Goal: Information Seeking & Learning: Learn about a topic

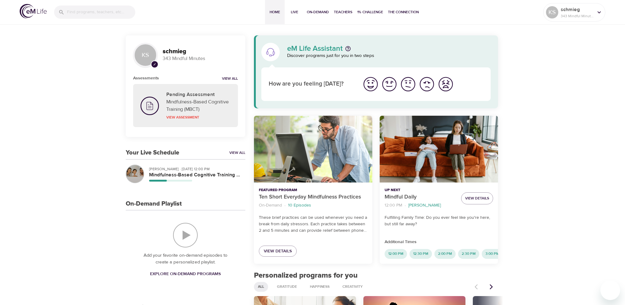
click at [139, 170] on div "button" at bounding box center [134, 173] width 17 height 17
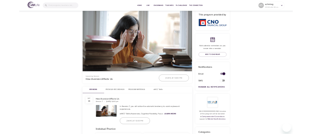
scroll to position [123, 0]
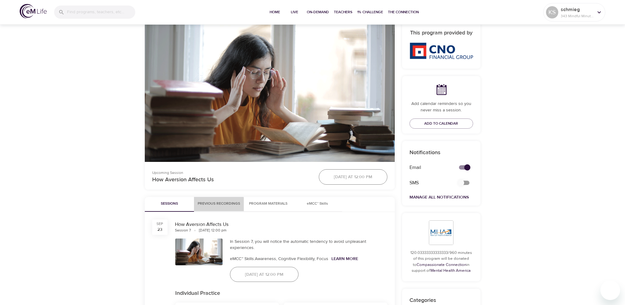
click at [217, 205] on span "Previous Recordings" at bounding box center [219, 203] width 42 height 6
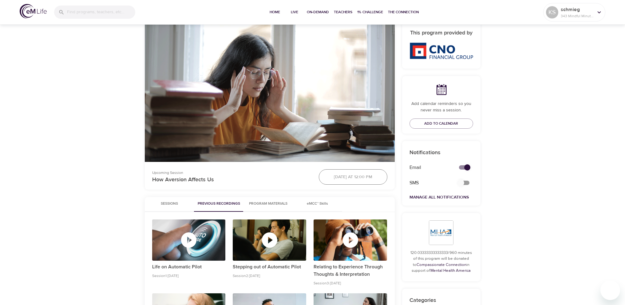
click at [198, 236] on div "button" at bounding box center [188, 240] width 73 height 18
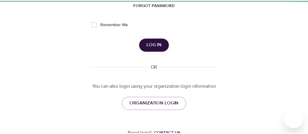
scroll to position [65, 0]
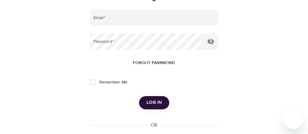
click at [288, 79] on div at bounding box center [154, 67] width 308 height 134
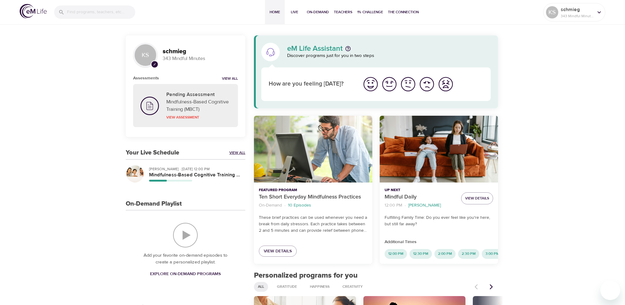
click at [236, 153] on link "View All" at bounding box center [237, 152] width 16 height 5
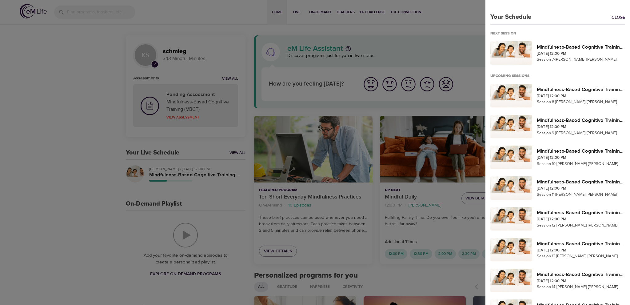
click at [129, 161] on div at bounding box center [315, 152] width 630 height 305
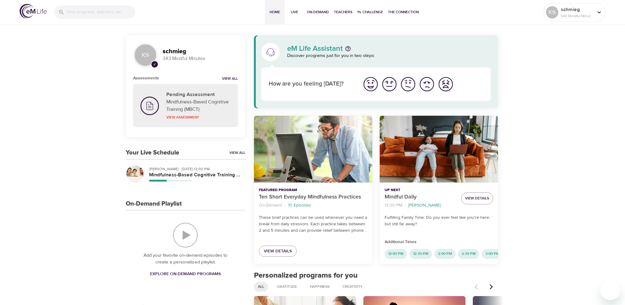
click at [152, 151] on h3 "Your Live Schedule" at bounding box center [153, 152] width 54 height 7
click at [220, 173] on h5 "Mindfulness-Based Cognitive Training (MBCT)" at bounding box center [194, 175] width 91 height 6
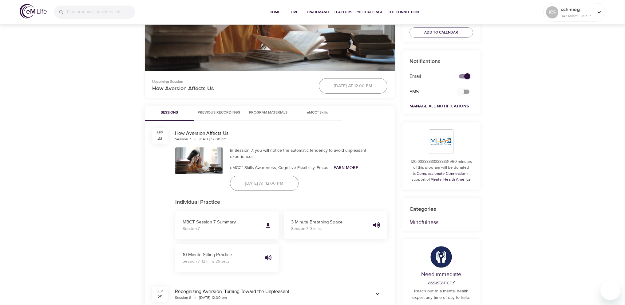
scroll to position [215, 0]
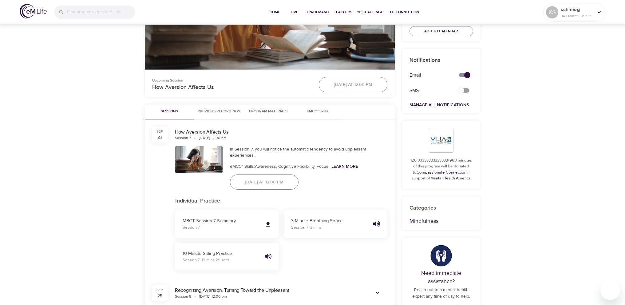
click at [263, 109] on span "Program Materials" at bounding box center [269, 111] width 42 height 6
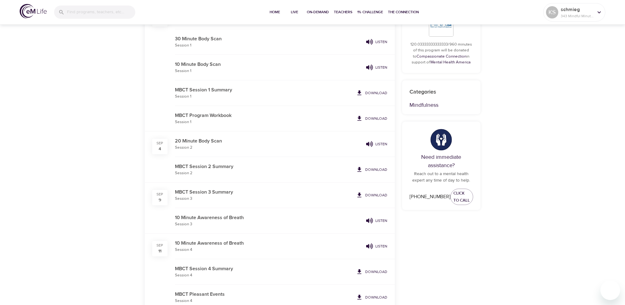
scroll to position [338, 0]
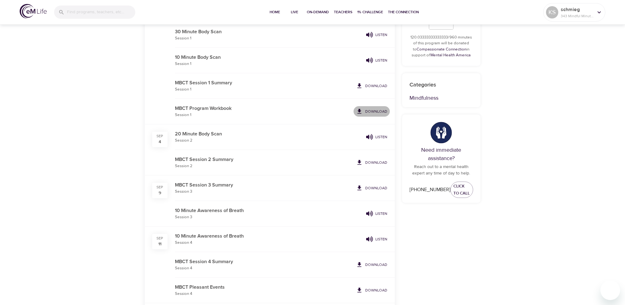
click at [379, 110] on p "Download" at bounding box center [376, 112] width 22 height 6
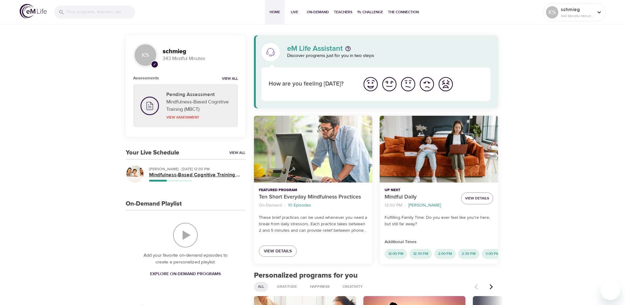
click at [217, 173] on h5 "Mindfulness-Based Cognitive Training (MBCT)" at bounding box center [194, 175] width 91 height 6
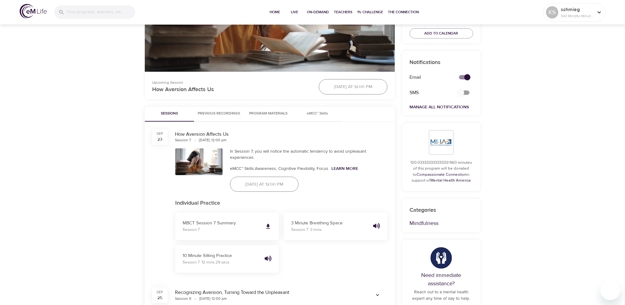
scroll to position [215, 0]
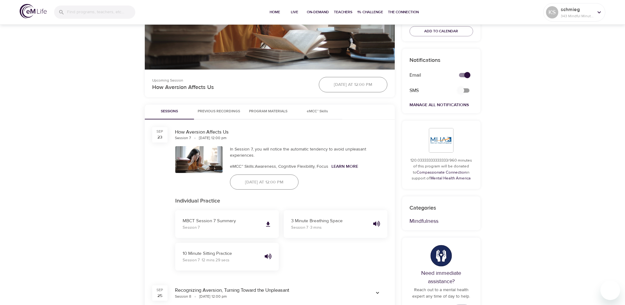
click at [278, 111] on span "Program Materials" at bounding box center [269, 111] width 42 height 6
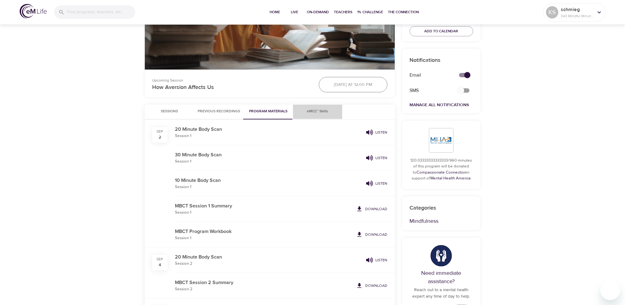
click at [314, 112] on span "eMCC™ Skills" at bounding box center [318, 111] width 42 height 6
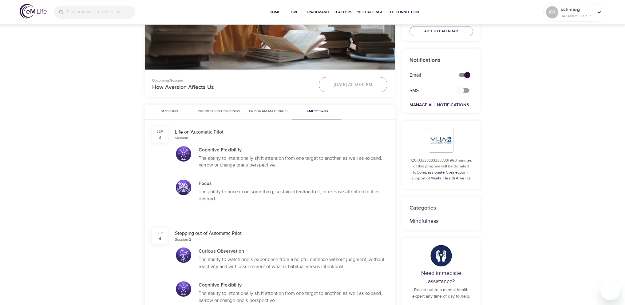
click at [209, 110] on span "Previous Recordings" at bounding box center [219, 111] width 42 height 6
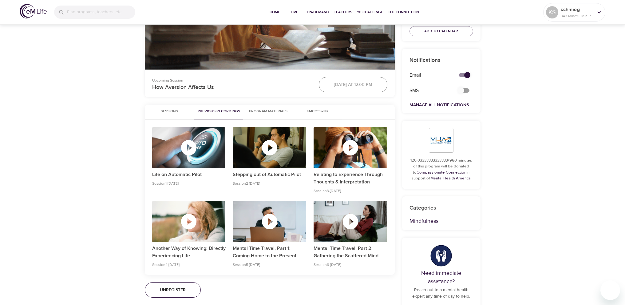
click at [268, 147] on icon "button" at bounding box center [269, 147] width 18 height 18
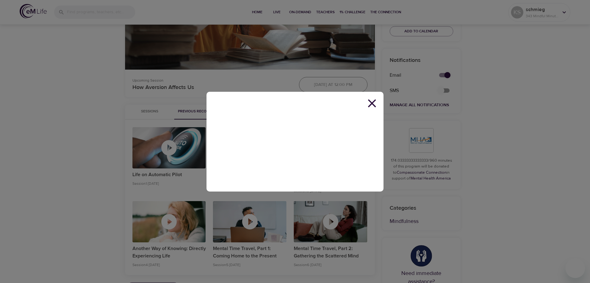
click at [373, 103] on icon at bounding box center [372, 103] width 14 height 14
